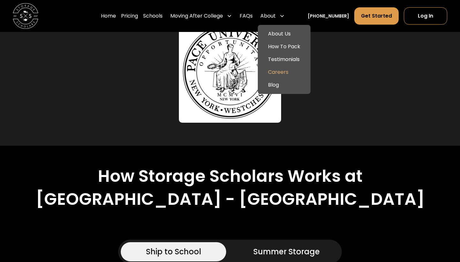
scroll to position [457, 0]
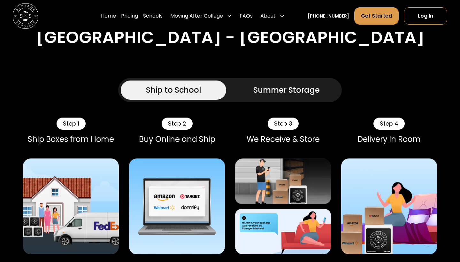
scroll to position [548, 0]
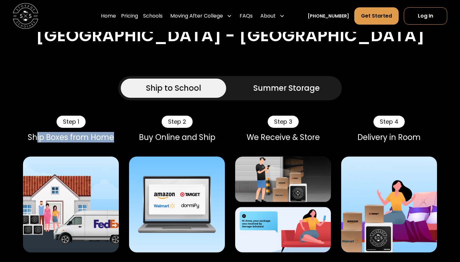
drag, startPoint x: 38, startPoint y: 116, endPoint x: 114, endPoint y: 121, distance: 76.5
click at [114, 121] on div "Step 1 Ship Boxes from Home" at bounding box center [71, 134] width 96 height 36
click at [197, 133] on div "Buy Online and Ship" at bounding box center [177, 137] width 96 height 9
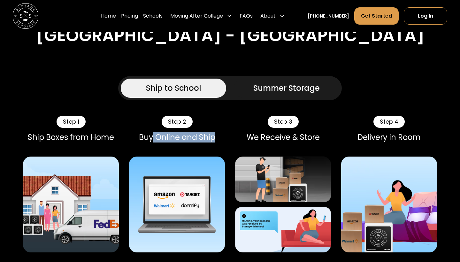
drag, startPoint x: 152, startPoint y: 118, endPoint x: 213, endPoint y: 120, distance: 60.7
click at [213, 133] on div "Buy Online and Ship" at bounding box center [177, 137] width 96 height 9
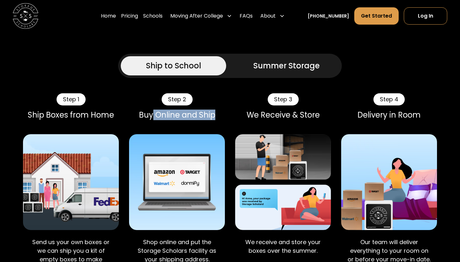
scroll to position [570, 0]
click at [148, 100] on div "Step 2 Buy Online and Ship" at bounding box center [177, 111] width 96 height 36
drag, startPoint x: 143, startPoint y: 97, endPoint x: 210, endPoint y: 103, distance: 67.7
click at [210, 103] on div "Step 2 Buy Online and Ship" at bounding box center [177, 111] width 96 height 36
click at [190, 110] on div "Buy Online and Ship" at bounding box center [177, 114] width 96 height 9
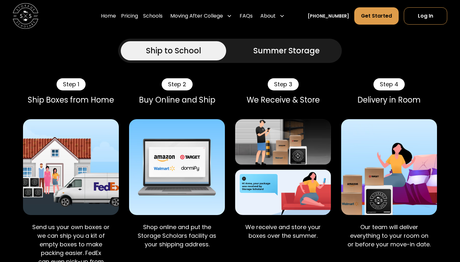
scroll to position [586, 0]
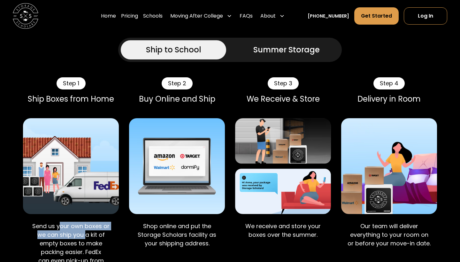
drag, startPoint x: 62, startPoint y: 207, endPoint x: 87, endPoint y: 216, distance: 27.3
click at [87, 222] on p "Send us your own boxes or we can ship you a kit of empty boxes to make packing …" at bounding box center [71, 248] width 86 height 52
click at [87, 224] on p "Send us your own boxes or we can ship you a kit of empty boxes to make packing …" at bounding box center [71, 248] width 86 height 52
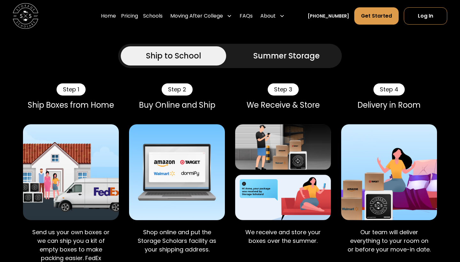
scroll to position [580, 0]
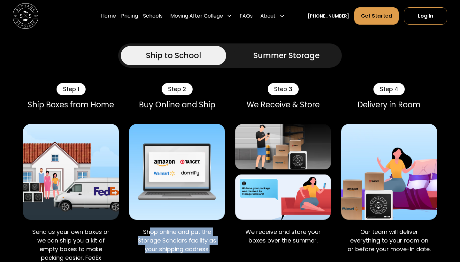
drag, startPoint x: 149, startPoint y: 215, endPoint x: 211, endPoint y: 224, distance: 62.3
click at [211, 227] on p "Shop online and put the Storage Scholars facility as your shipping address." at bounding box center [177, 240] width 86 height 26
click at [198, 227] on p "Shop online and put the Storage Scholars facility as your shipping address." at bounding box center [177, 240] width 86 height 26
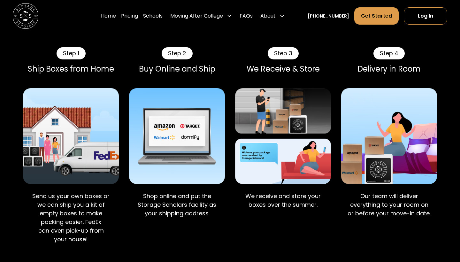
scroll to position [612, 0]
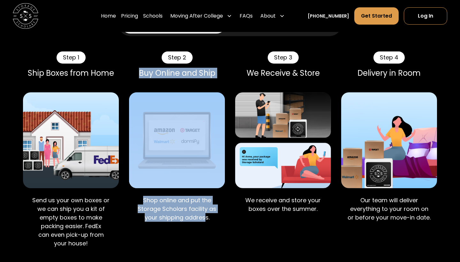
drag, startPoint x: 138, startPoint y: 53, endPoint x: 204, endPoint y: 197, distance: 157.7
click at [204, 197] on div "Step 2 Buy Online and Ship Shop online and put the Storage Scholars facility as…" at bounding box center [177, 153] width 96 height 204
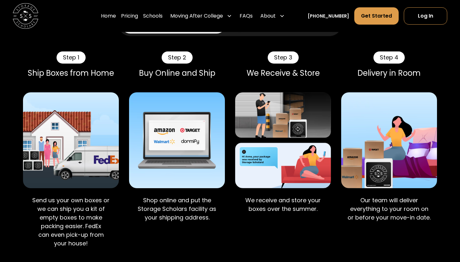
click at [214, 210] on div "Step 2 Buy Online and Ship Shop online and put the Storage Scholars facility as…" at bounding box center [177, 153] width 96 height 204
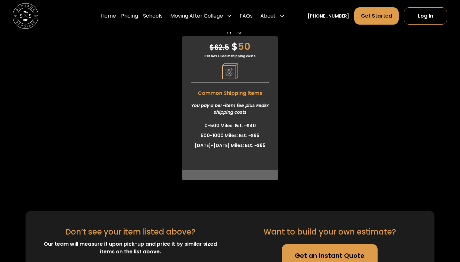
scroll to position [2128, 0]
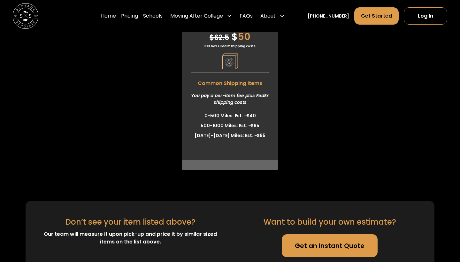
click at [323, 234] on link "Get an Instant Quote" at bounding box center [330, 245] width 96 height 23
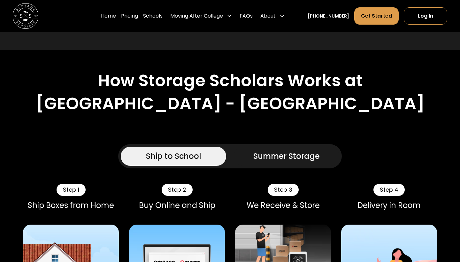
scroll to position [478, 0]
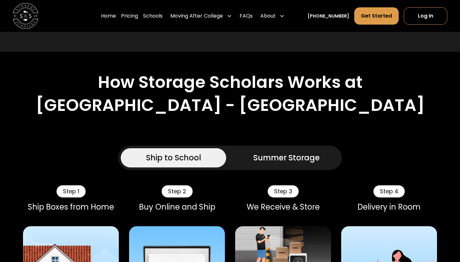
click at [279, 152] on div "Summer Storage" at bounding box center [286, 157] width 66 height 11
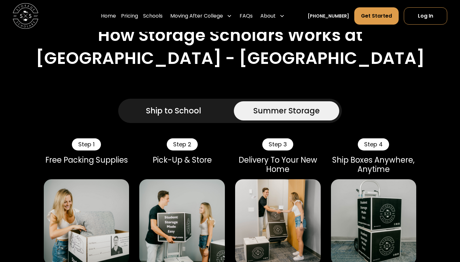
scroll to position [441, 0]
